Goal: Task Accomplishment & Management: Use online tool/utility

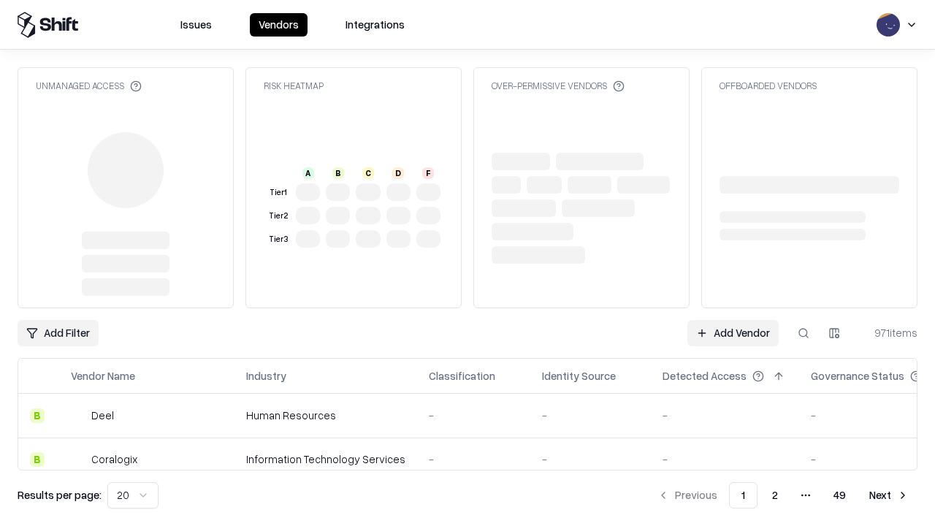
click at [732, 333] on link "Add Vendor" at bounding box center [732, 333] width 91 height 26
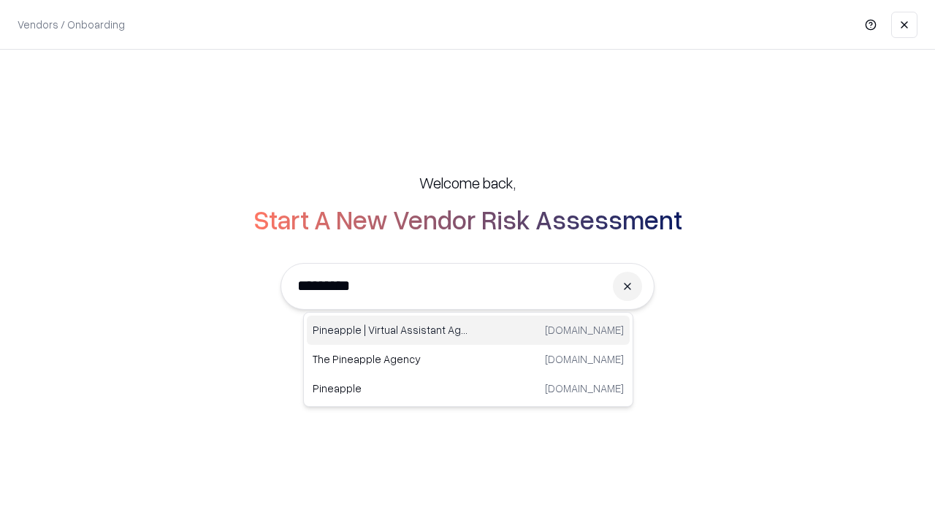
click at [468, 330] on div "Pineapple | Virtual Assistant Agency [DOMAIN_NAME]" at bounding box center [468, 329] width 323 height 29
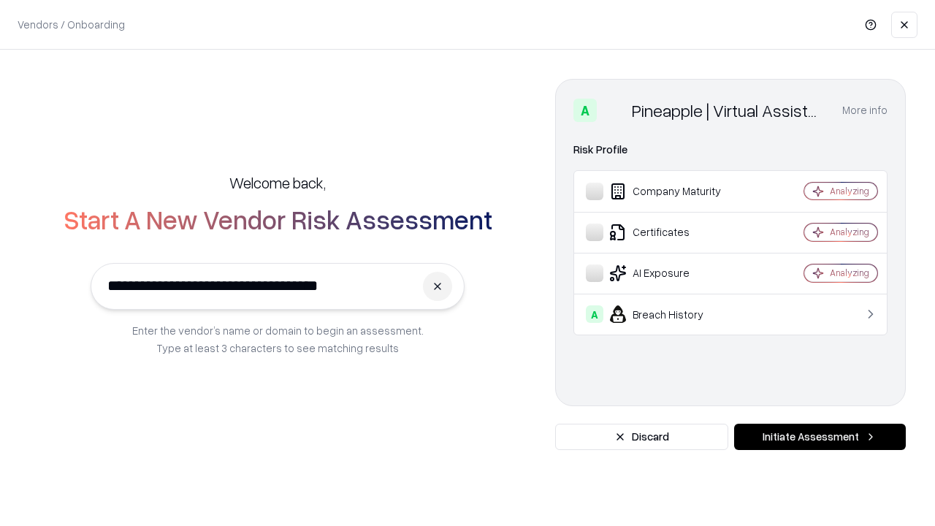
type input "**********"
click at [819, 437] on button "Initiate Assessment" at bounding box center [820, 436] width 172 height 26
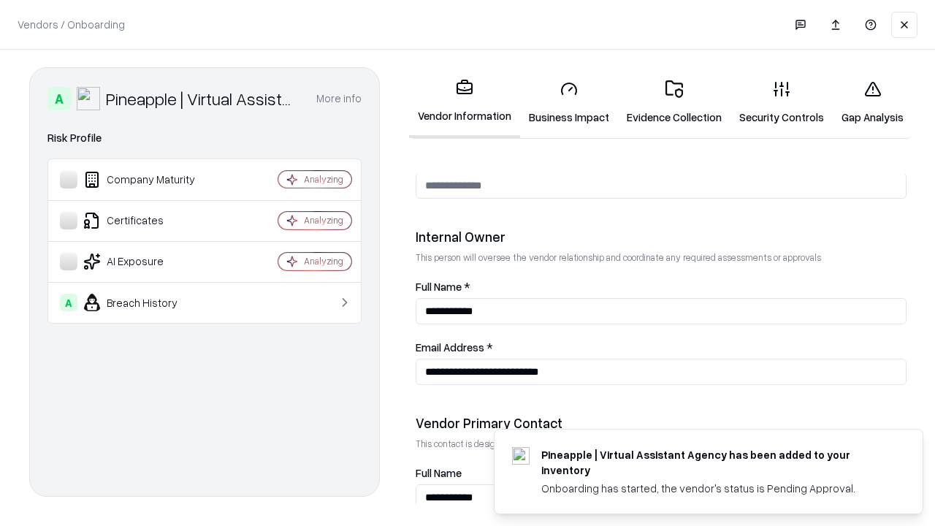
scroll to position [756, 0]
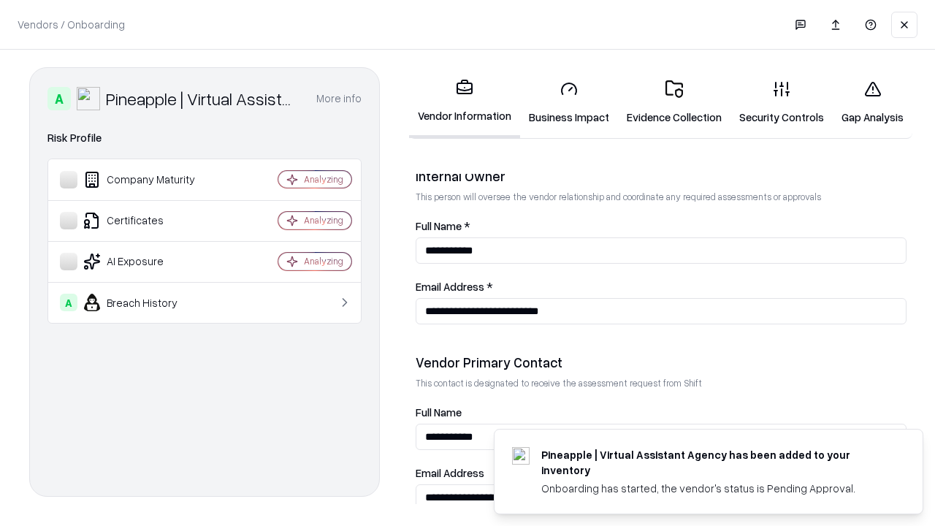
click at [569, 102] on link "Business Impact" at bounding box center [569, 103] width 98 height 68
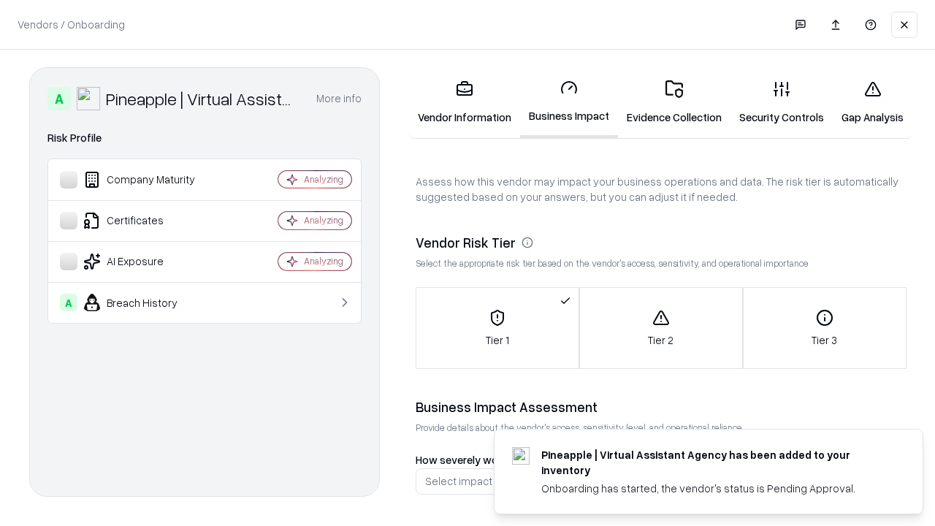
click at [872, 102] on link "Gap Analysis" at bounding box center [872, 103] width 80 height 68
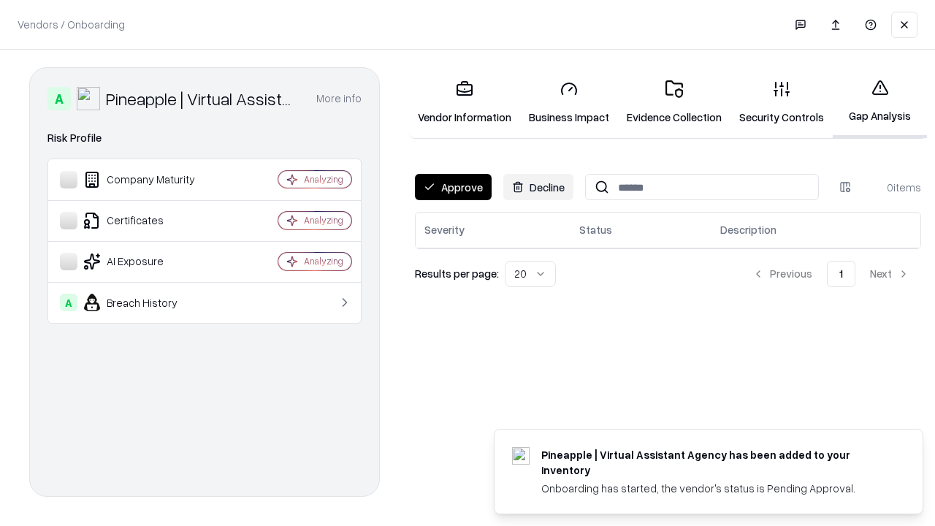
click at [453, 187] on button "Approve" at bounding box center [453, 187] width 77 height 26
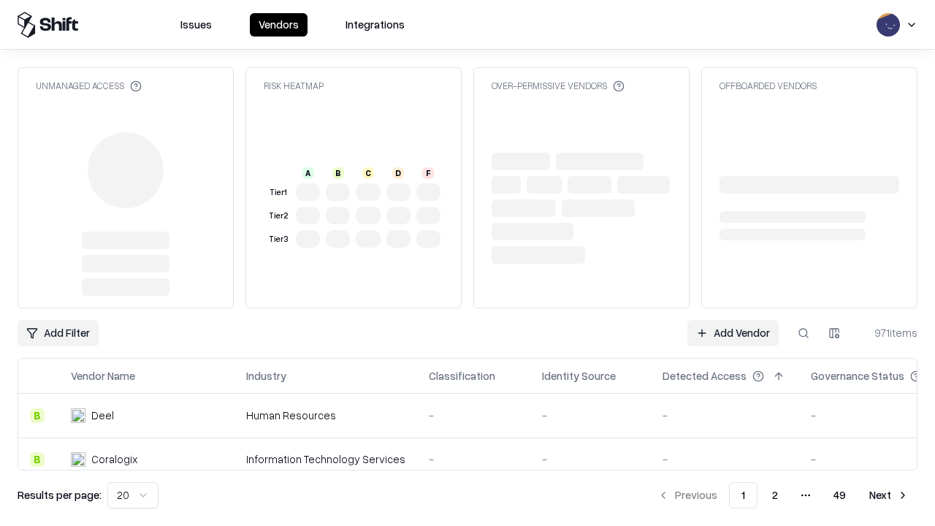
click at [732, 333] on link "Add Vendor" at bounding box center [732, 333] width 91 height 26
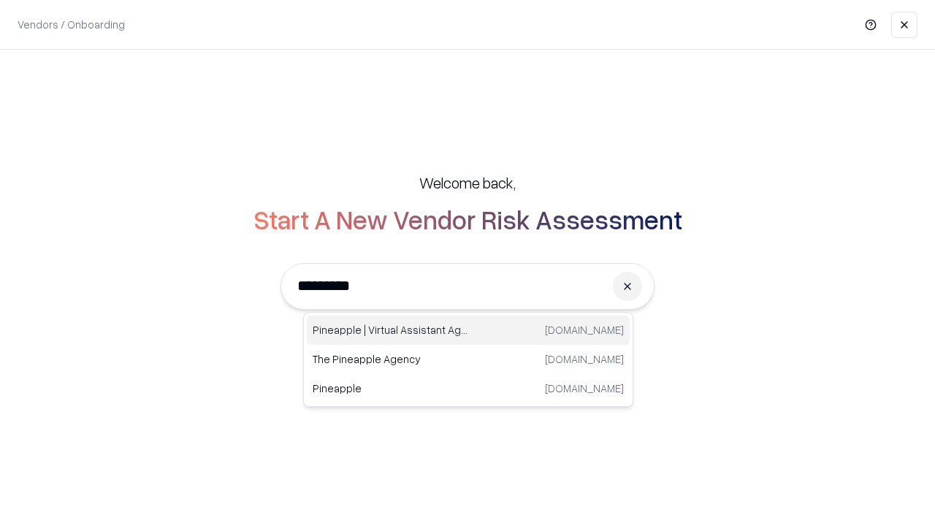
click at [468, 330] on div "Pineapple | Virtual Assistant Agency [DOMAIN_NAME]" at bounding box center [468, 329] width 323 height 29
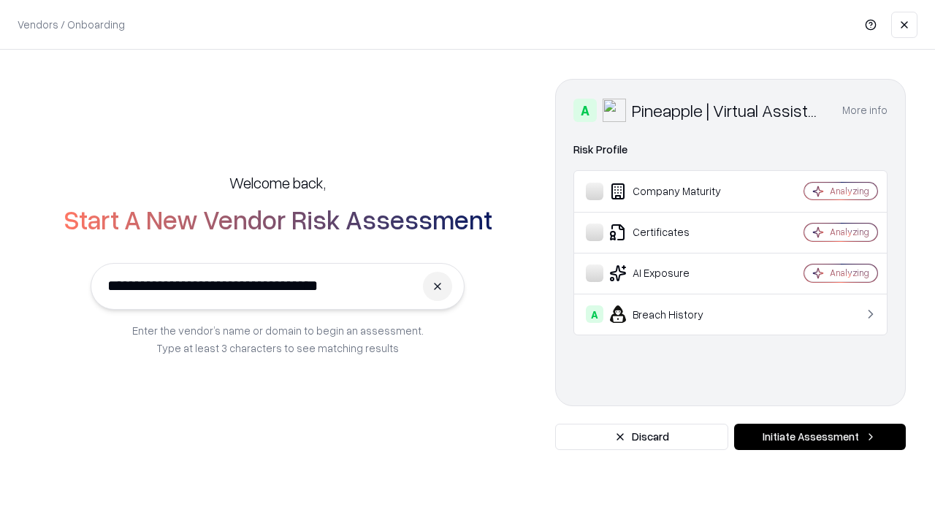
type input "**********"
click at [819, 437] on button "Initiate Assessment" at bounding box center [820, 436] width 172 height 26
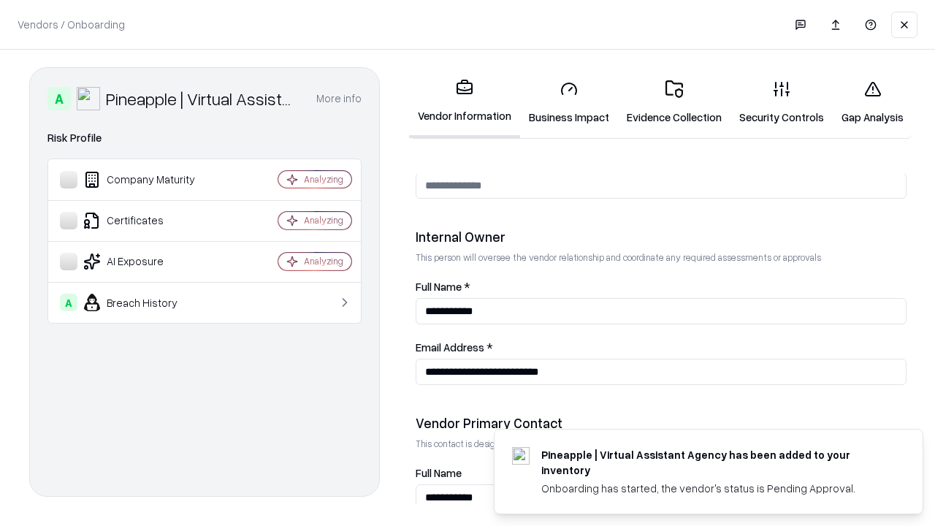
scroll to position [756, 0]
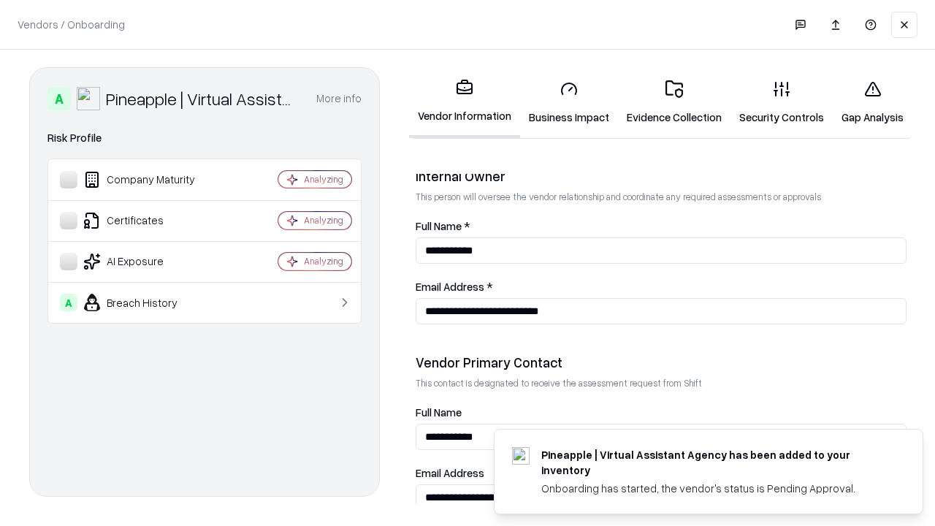
click at [872, 102] on link "Gap Analysis" at bounding box center [872, 103] width 80 height 68
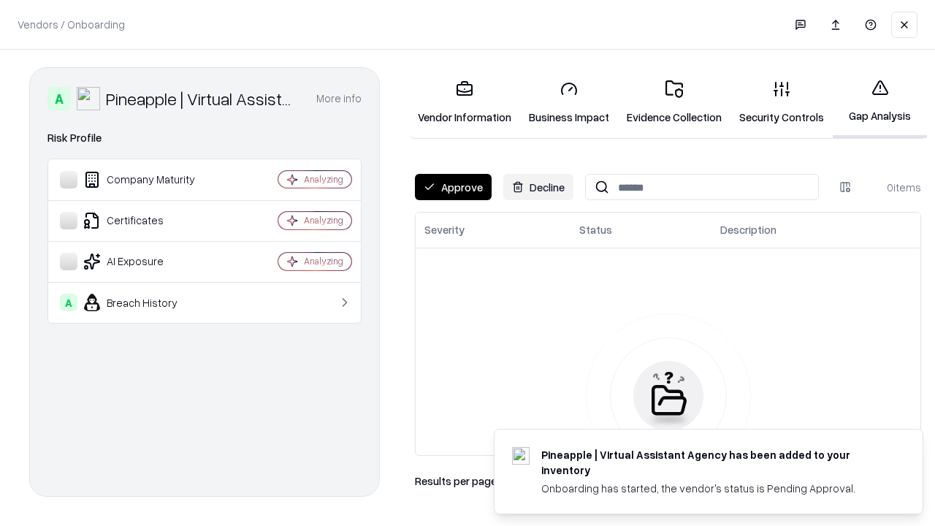
click at [453, 187] on button "Approve" at bounding box center [453, 187] width 77 height 26
